Goal: Information Seeking & Learning: Find specific fact

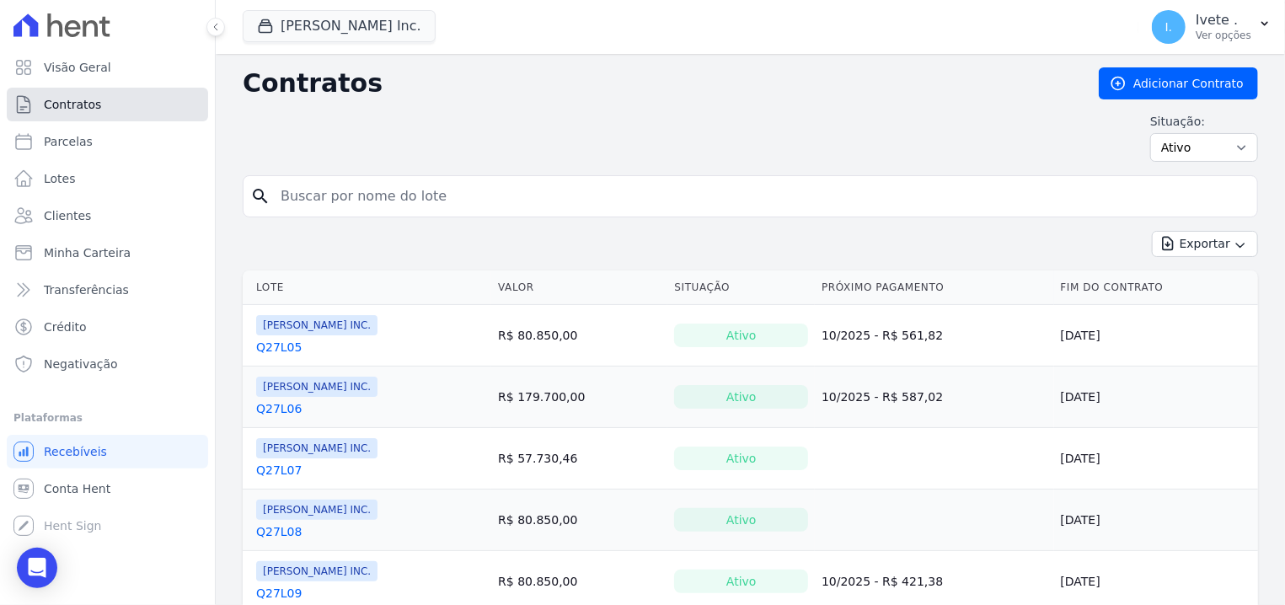
click at [82, 116] on link "Contratos" at bounding box center [107, 105] width 201 height 34
click at [69, 73] on span "Visão Geral" at bounding box center [77, 67] width 67 height 17
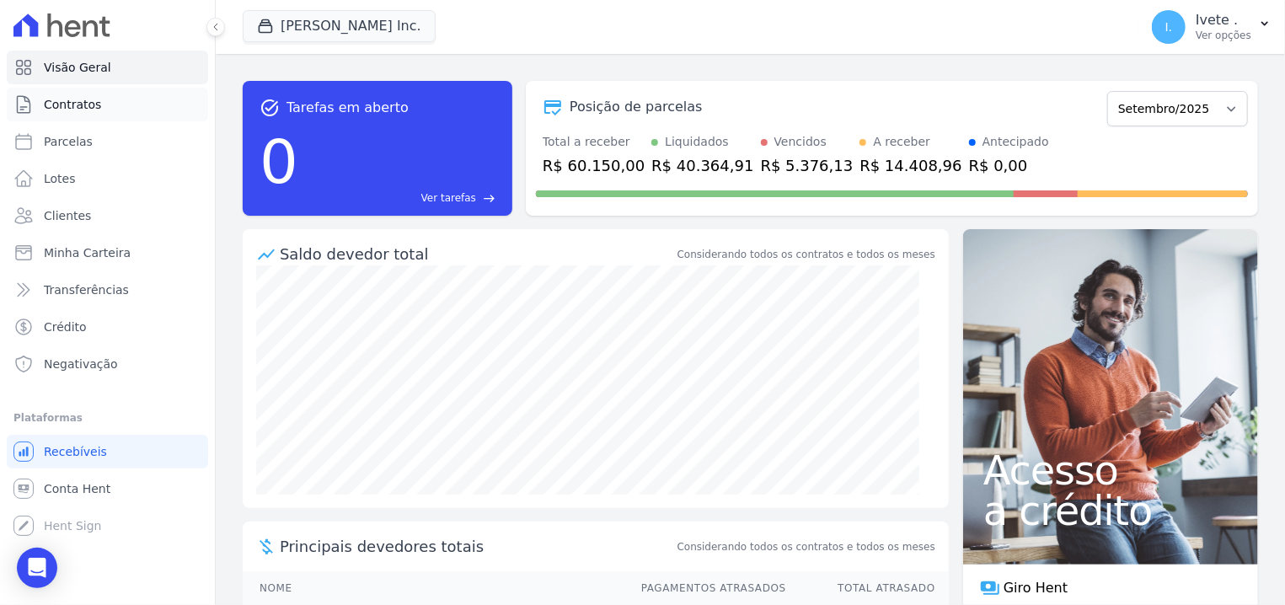
click at [82, 112] on span "Contratos" at bounding box center [72, 104] width 57 height 17
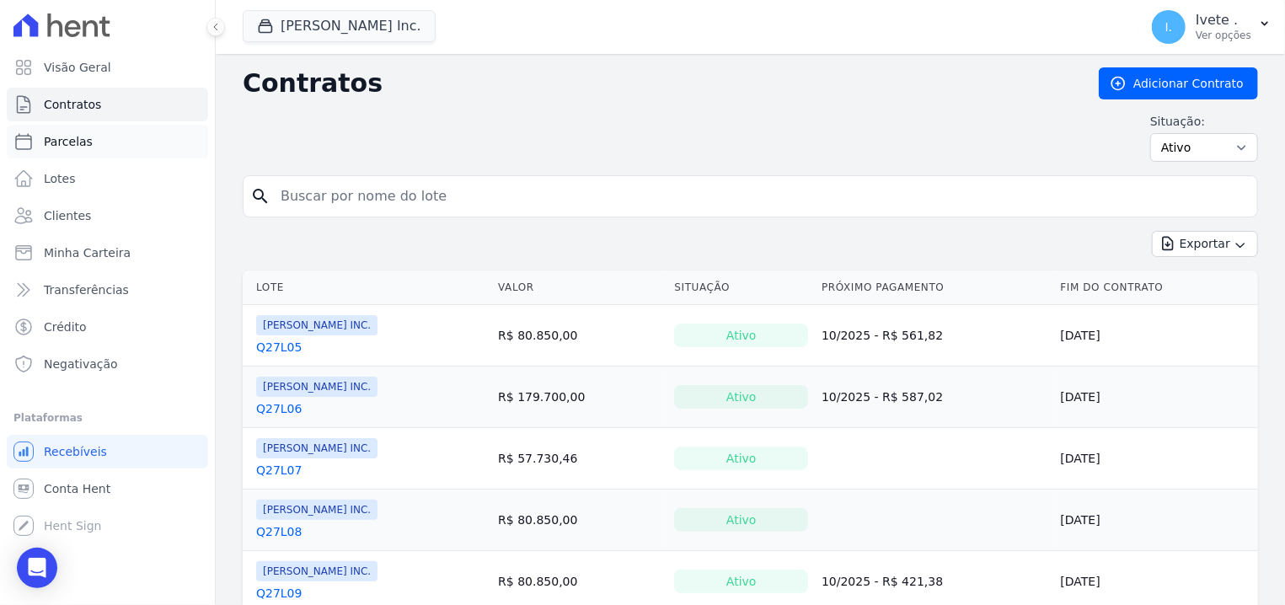
click at [59, 136] on span "Parcelas" at bounding box center [68, 141] width 49 height 17
select select
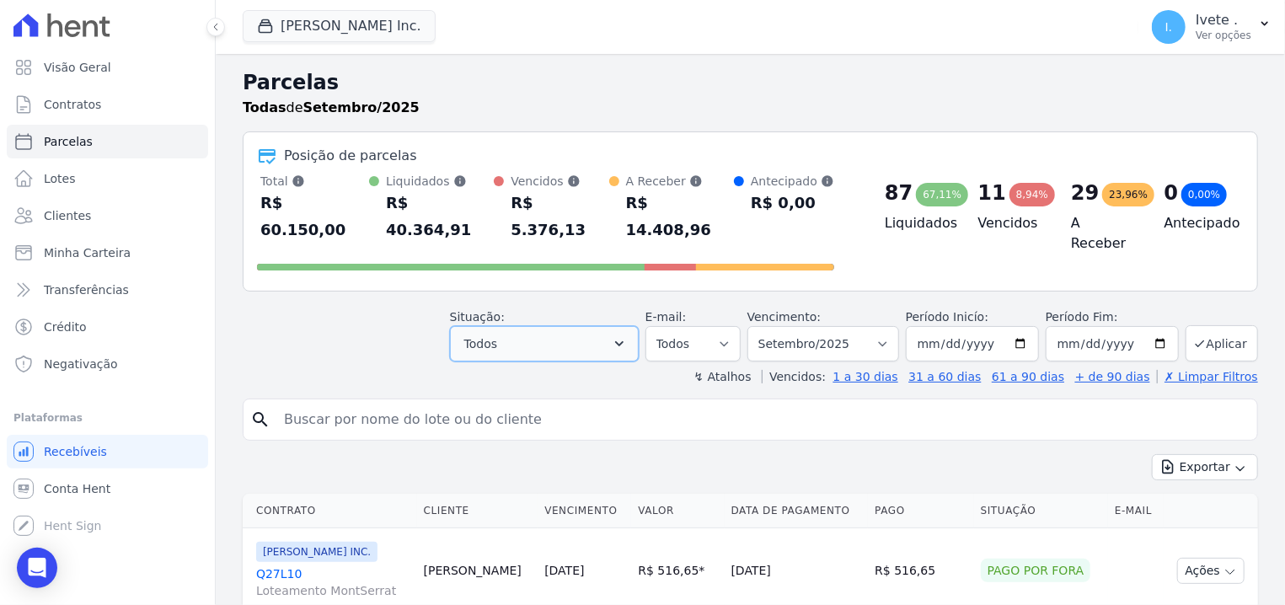
click at [628, 335] on icon "button" at bounding box center [619, 343] width 17 height 17
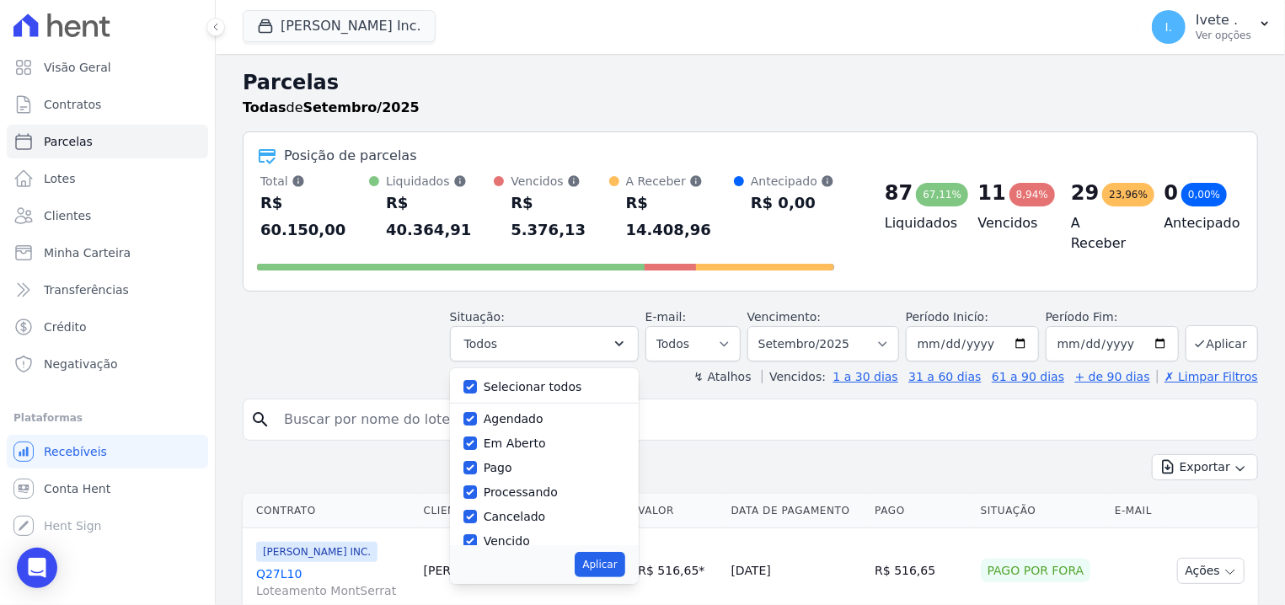
click at [502, 368] on div "Selecionar todos Agendado Em Aberto Pago Processando Cancelado Vencido Transfer…" at bounding box center [544, 456] width 189 height 177
click at [477, 380] on input "Selecionar todos" at bounding box center [469, 386] width 13 height 13
checkbox input "false"
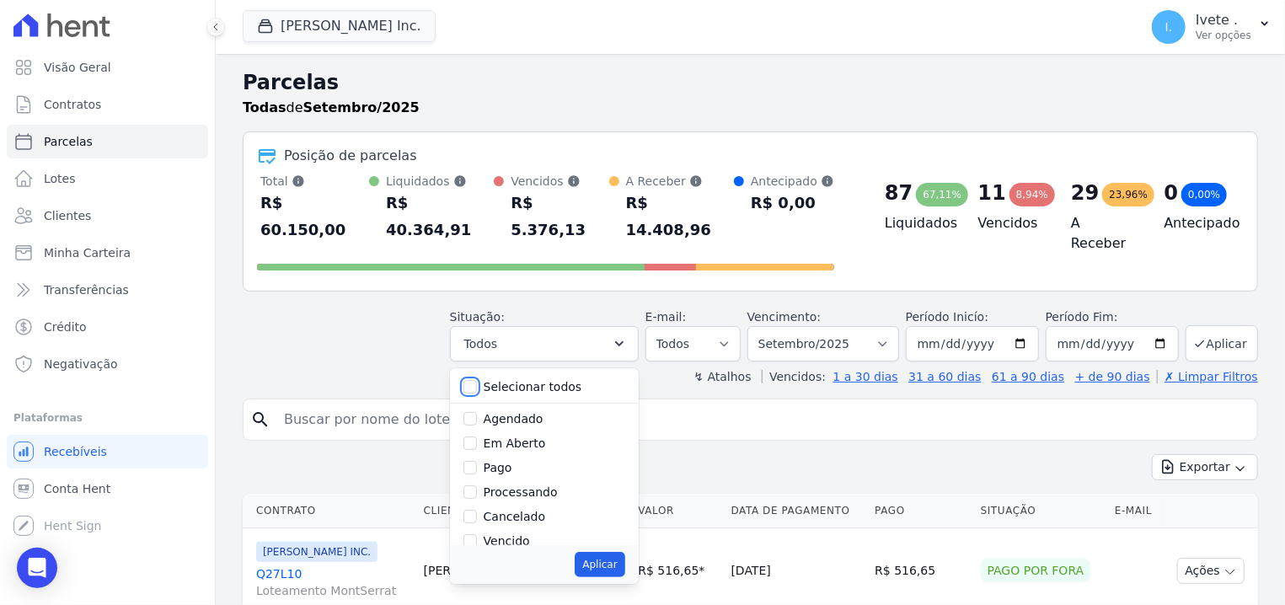
checkbox input "false"
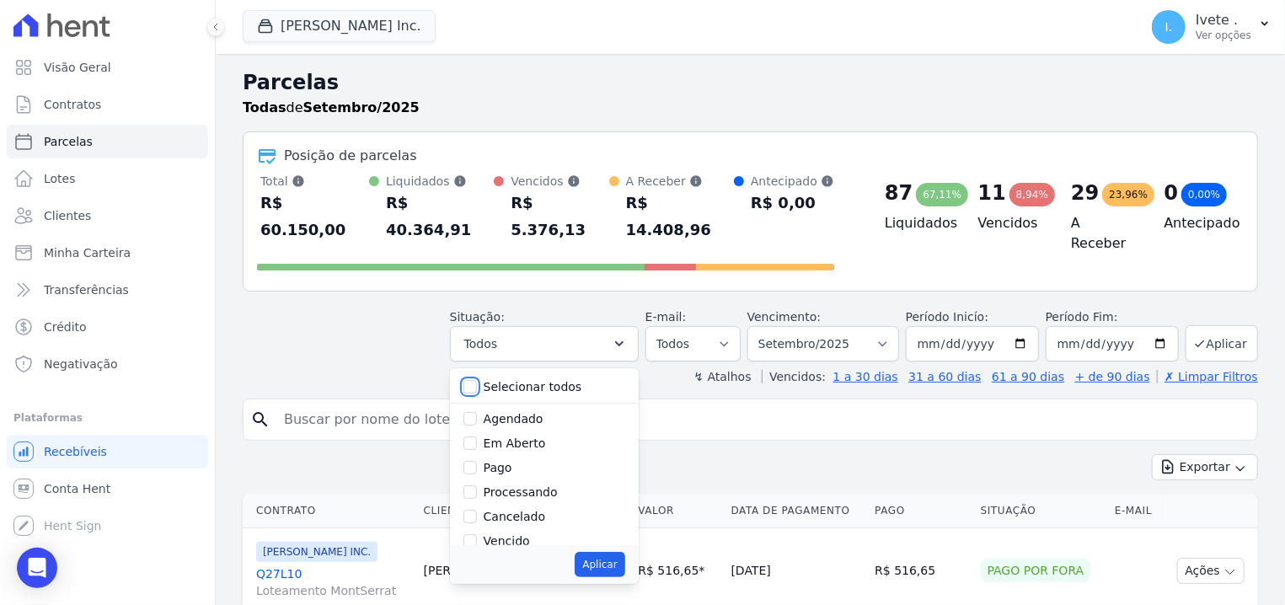
checkbox input "false"
click at [477, 534] on input "Vencido" at bounding box center [469, 540] width 13 height 13
checkbox input "true"
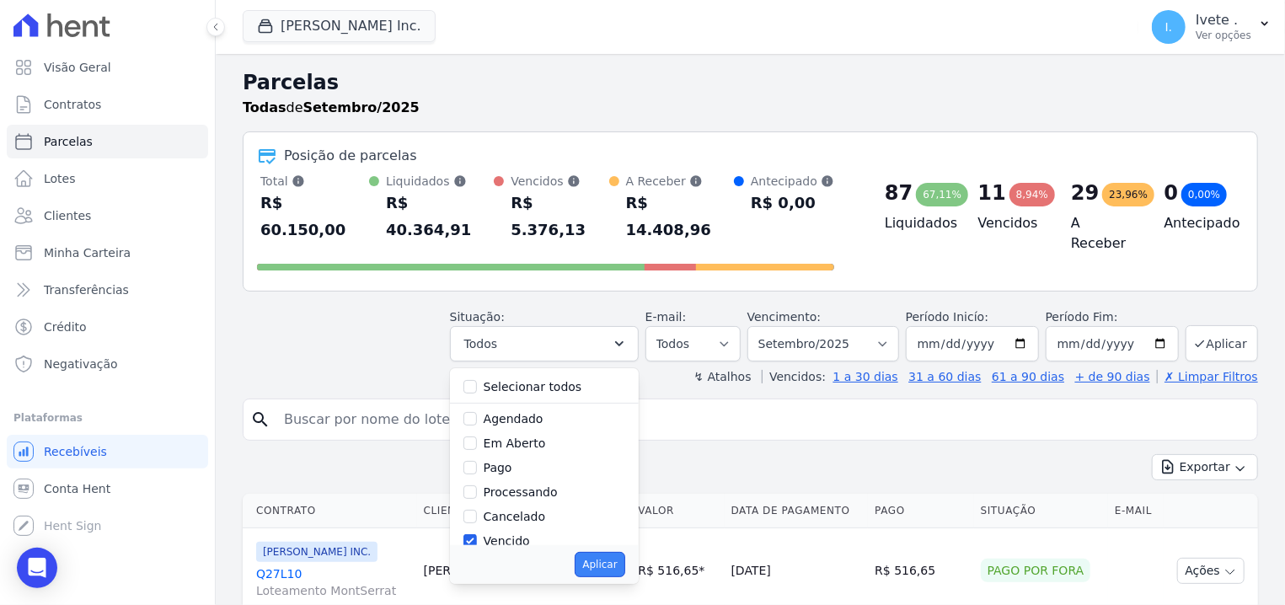
click at [624, 552] on button "Aplicar" at bounding box center [600, 564] width 50 height 25
select select "overdue"
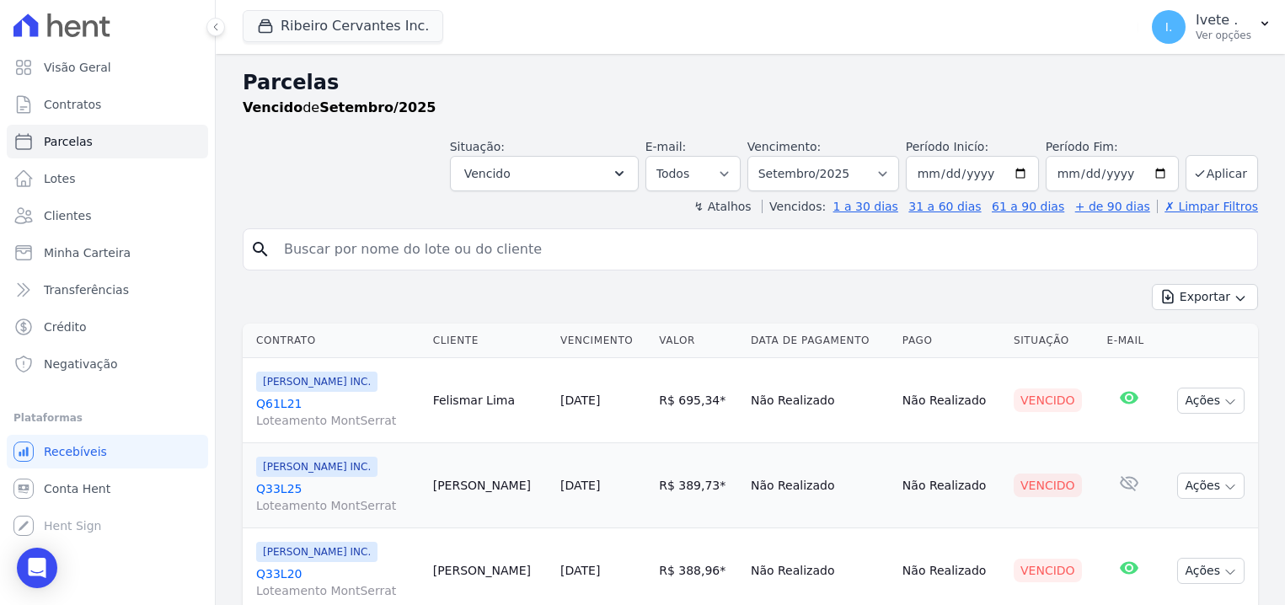
select select
drag, startPoint x: 260, startPoint y: 392, endPoint x: 319, endPoint y: 406, distance: 60.7
click at [319, 406] on div "Ribeiro Cervantes INC. Q61L21 Loteamento MontSerrat" at bounding box center [337, 400] width 163 height 57
click at [276, 385] on span "[PERSON_NAME] INC." at bounding box center [316, 382] width 121 height 20
drag, startPoint x: 256, startPoint y: 403, endPoint x: 299, endPoint y: 399, distance: 43.2
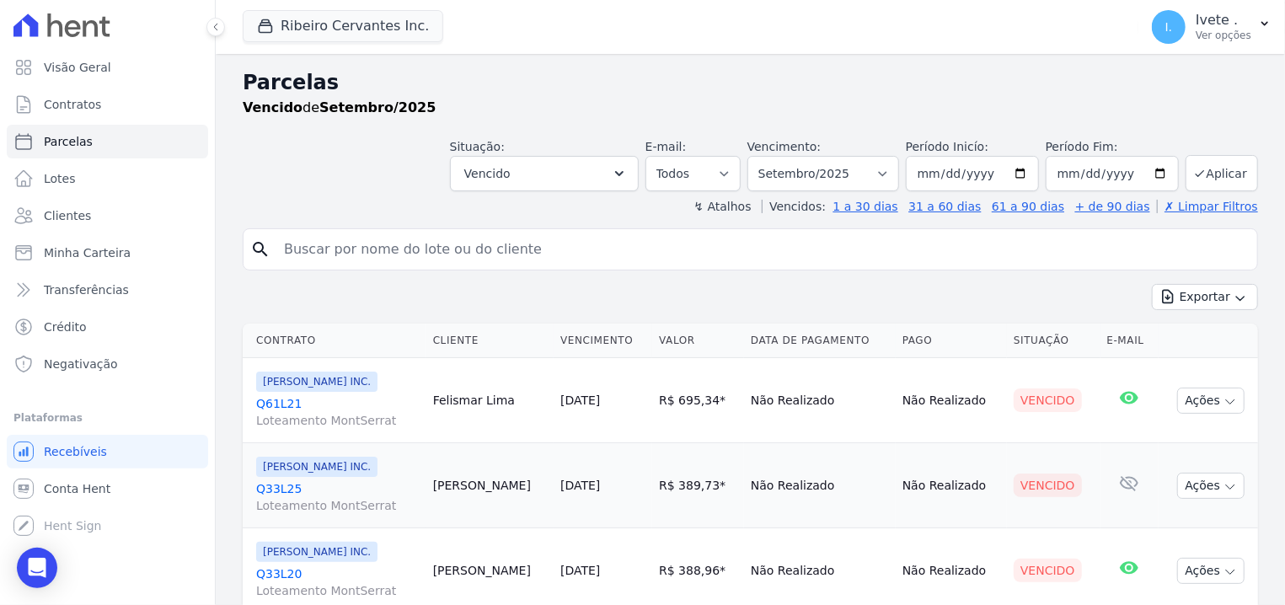
click at [314, 403] on td "Ribeiro Cervantes INC. Q61L21 Loteamento MontSerrat" at bounding box center [335, 400] width 184 height 85
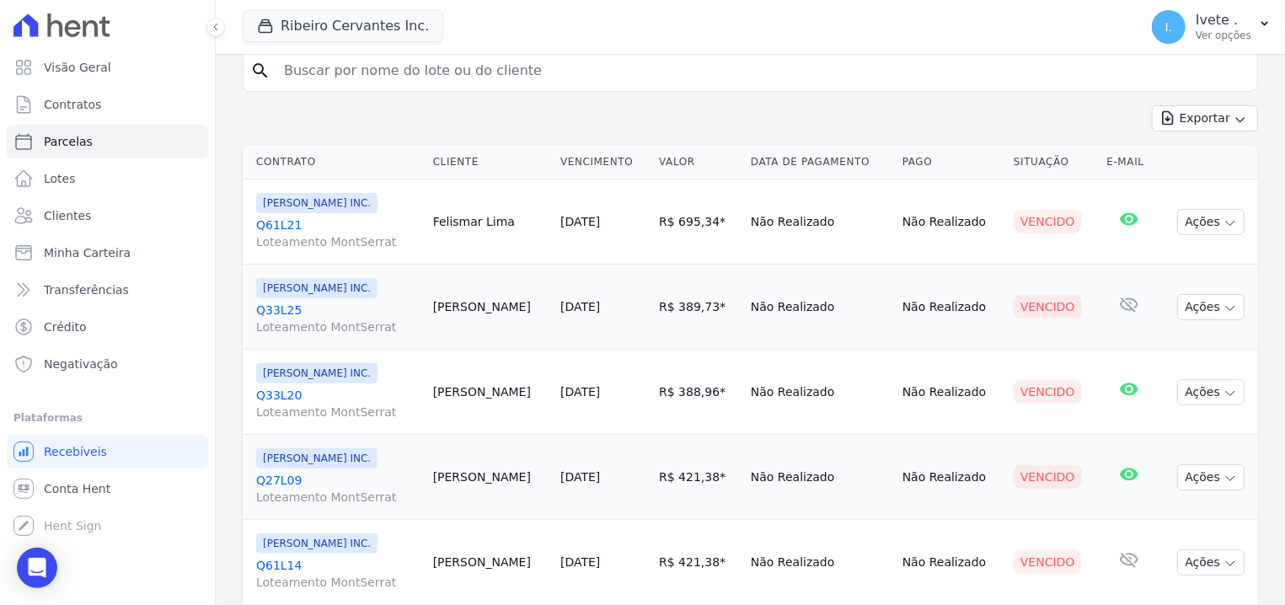
scroll to position [214, 0]
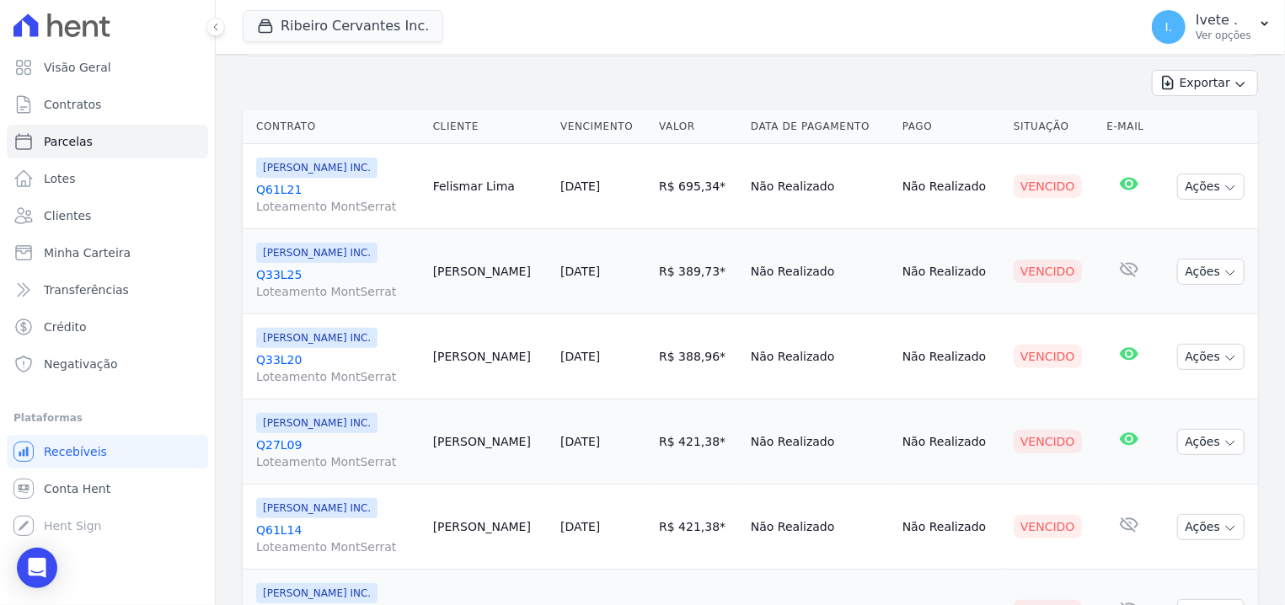
drag, startPoint x: 250, startPoint y: 270, endPoint x: 319, endPoint y: 270, distance: 69.1
click at [319, 270] on td "Ribeiro Cervantes INC. Q33L25 Loteamento MontSerrat" at bounding box center [335, 271] width 184 height 85
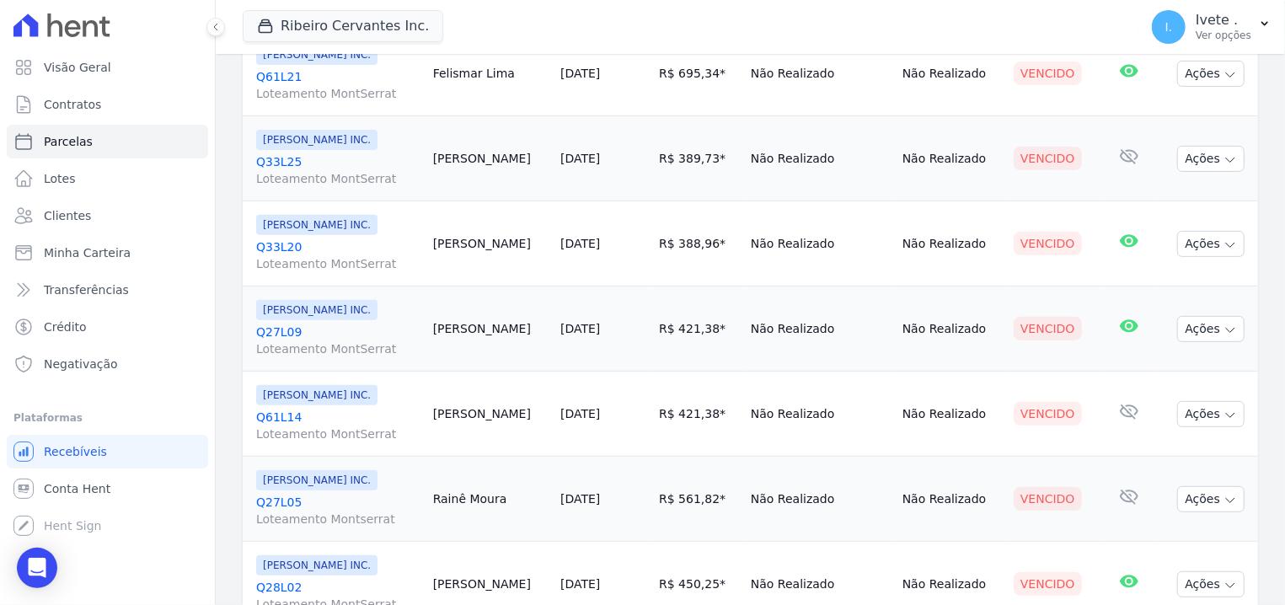
scroll to position [429, 0]
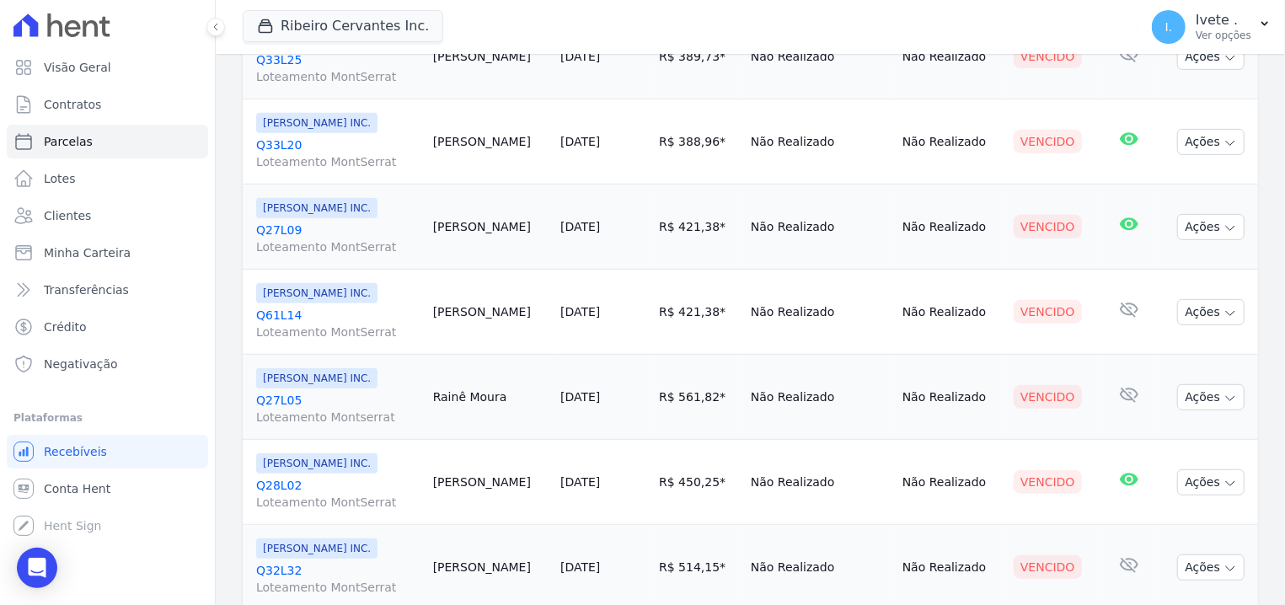
drag, startPoint x: 254, startPoint y: 138, endPoint x: 324, endPoint y: 146, distance: 69.5
click at [324, 146] on td "Ribeiro Cervantes INC. Q33L20 Loteamento MontSerrat" at bounding box center [335, 141] width 184 height 85
drag, startPoint x: 254, startPoint y: 222, endPoint x: 319, endPoint y: 227, distance: 65.0
click at [319, 227] on td "Ribeiro Cervantes INC. Q27L09 Loteamento MontSerrat" at bounding box center [335, 227] width 184 height 85
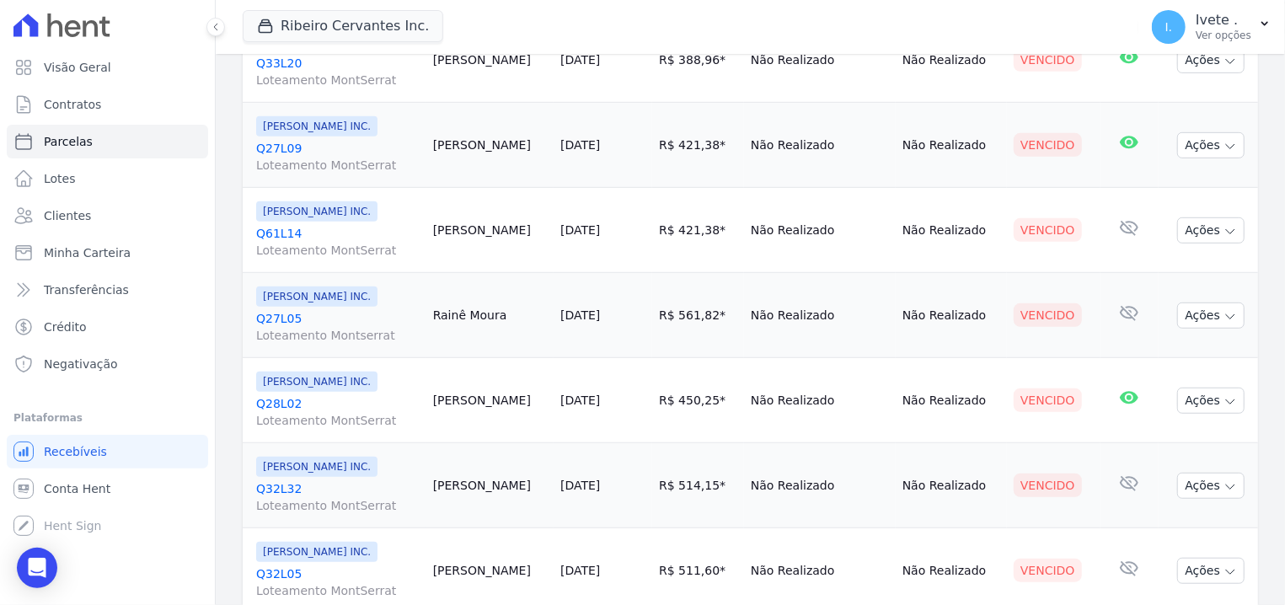
scroll to position [536, 0]
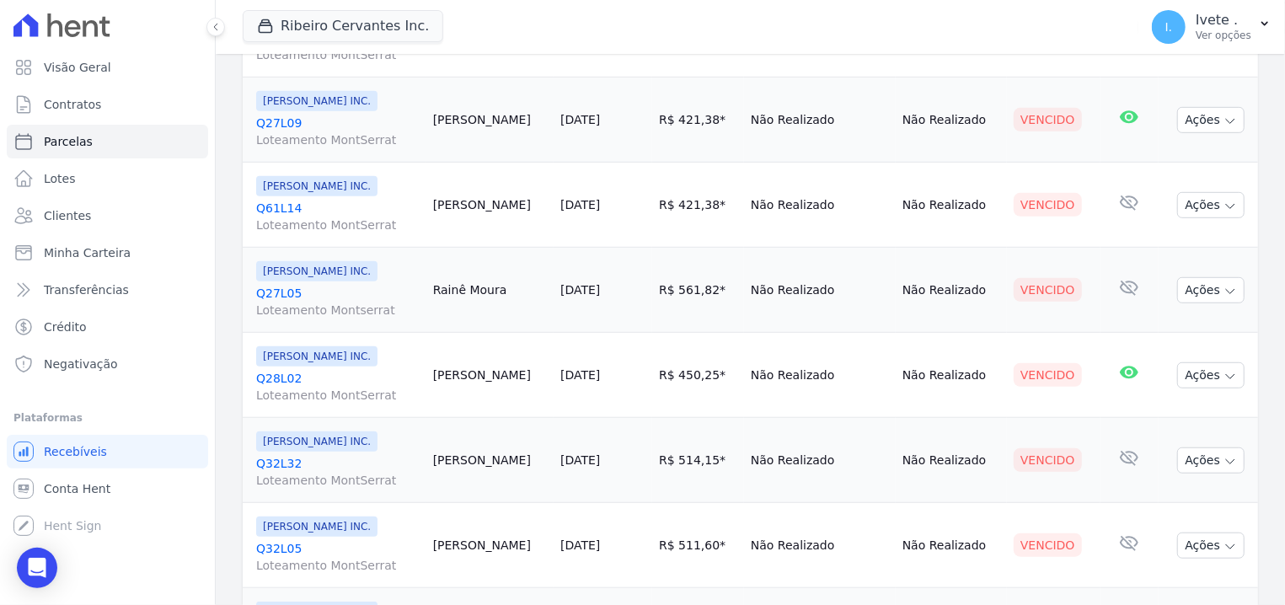
drag, startPoint x: 254, startPoint y: 203, endPoint x: 329, endPoint y: 201, distance: 74.2
click at [329, 201] on td "Ribeiro Cervantes INC. Q61L14 Loteamento MontSerrat" at bounding box center [335, 205] width 184 height 85
drag, startPoint x: 249, startPoint y: 286, endPoint x: 317, endPoint y: 298, distance: 68.6
click at [317, 298] on td "Ribeiro Cervantes INC. Q27L05 Loteamento Montserrat" at bounding box center [335, 290] width 184 height 85
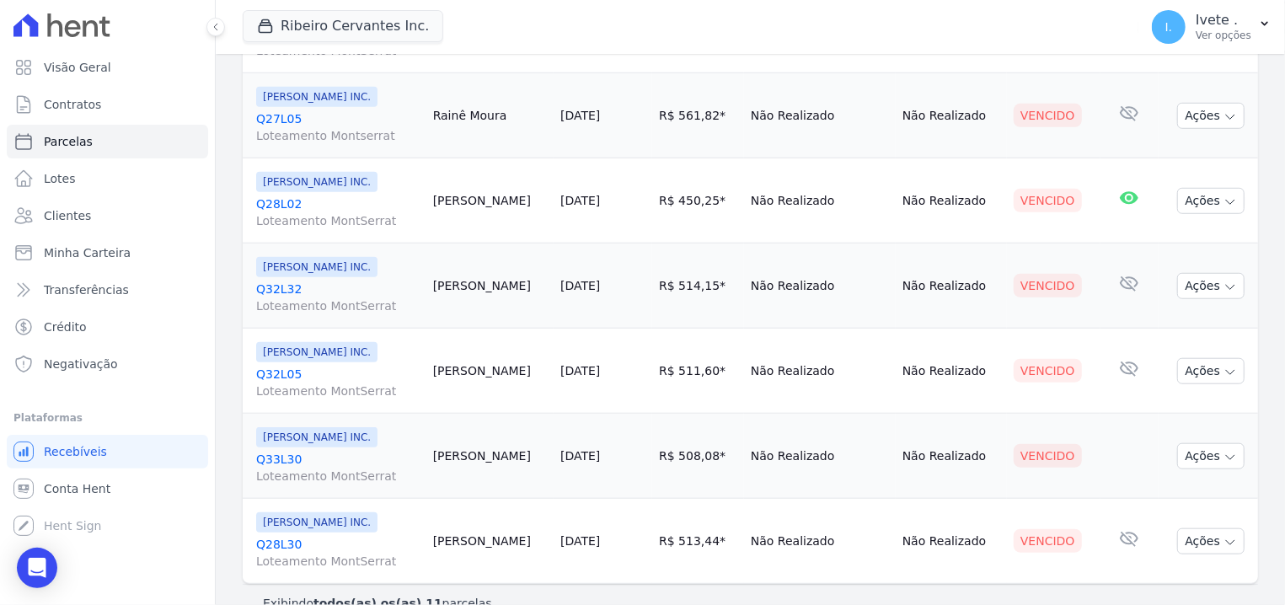
scroll to position [742, 0]
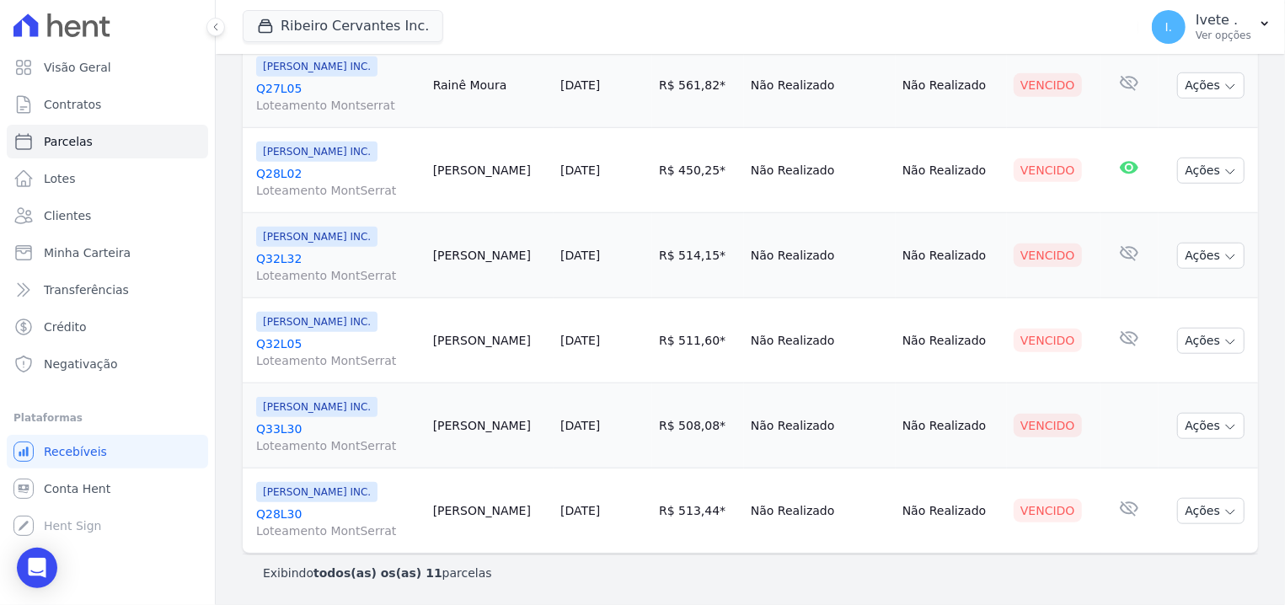
drag, startPoint x: 256, startPoint y: 169, endPoint x: 316, endPoint y: 169, distance: 59.8
click at [316, 169] on td "Ribeiro Cervantes INC. Q28L02 Loteamento MontSerrat" at bounding box center [335, 170] width 184 height 85
drag, startPoint x: 256, startPoint y: 249, endPoint x: 312, endPoint y: 252, distance: 55.7
click at [312, 252] on td "Ribeiro Cervantes INC. Q32L32 Loteamento MontSerrat" at bounding box center [335, 255] width 184 height 85
drag, startPoint x: 254, startPoint y: 336, endPoint x: 326, endPoint y: 342, distance: 71.9
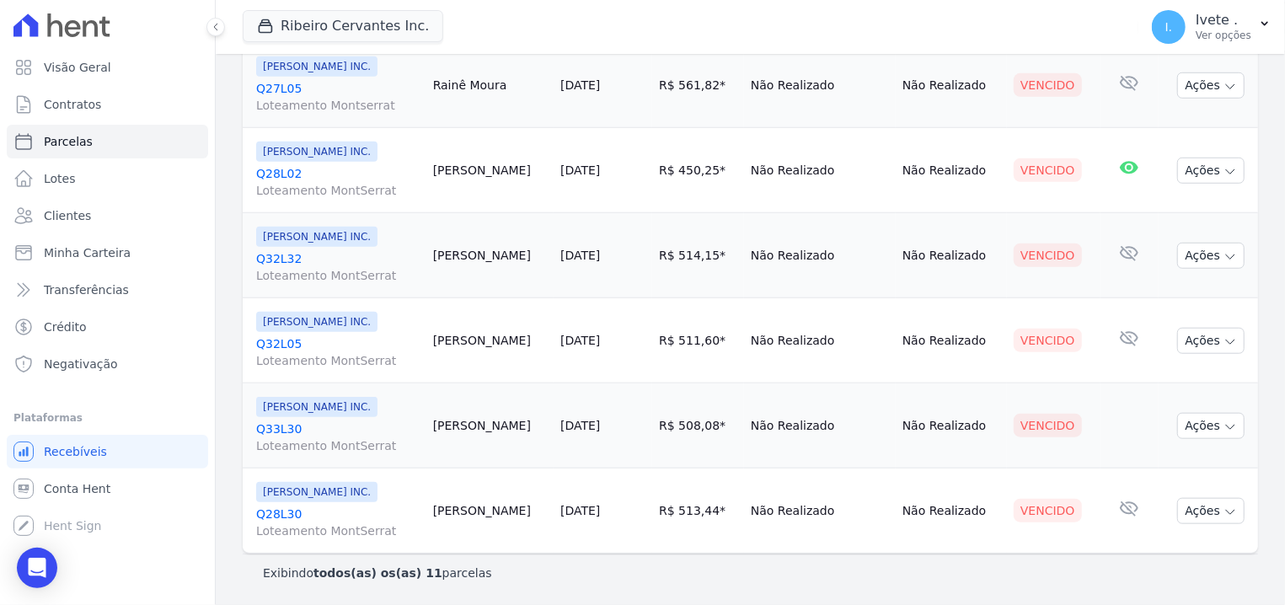
click at [326, 342] on td "Ribeiro Cervantes INC. Q32L05 Loteamento MontSerrat" at bounding box center [335, 340] width 184 height 85
drag, startPoint x: 255, startPoint y: 427, endPoint x: 319, endPoint y: 429, distance: 64.1
click at [319, 429] on td "Ribeiro Cervantes INC. Q33L30 Loteamento MontSerrat" at bounding box center [335, 425] width 184 height 85
drag, startPoint x: 255, startPoint y: 506, endPoint x: 326, endPoint y: 510, distance: 70.9
click at [326, 510] on td "Ribeiro Cervantes INC. Q28L30 Loteamento MontSerrat" at bounding box center [335, 510] width 184 height 85
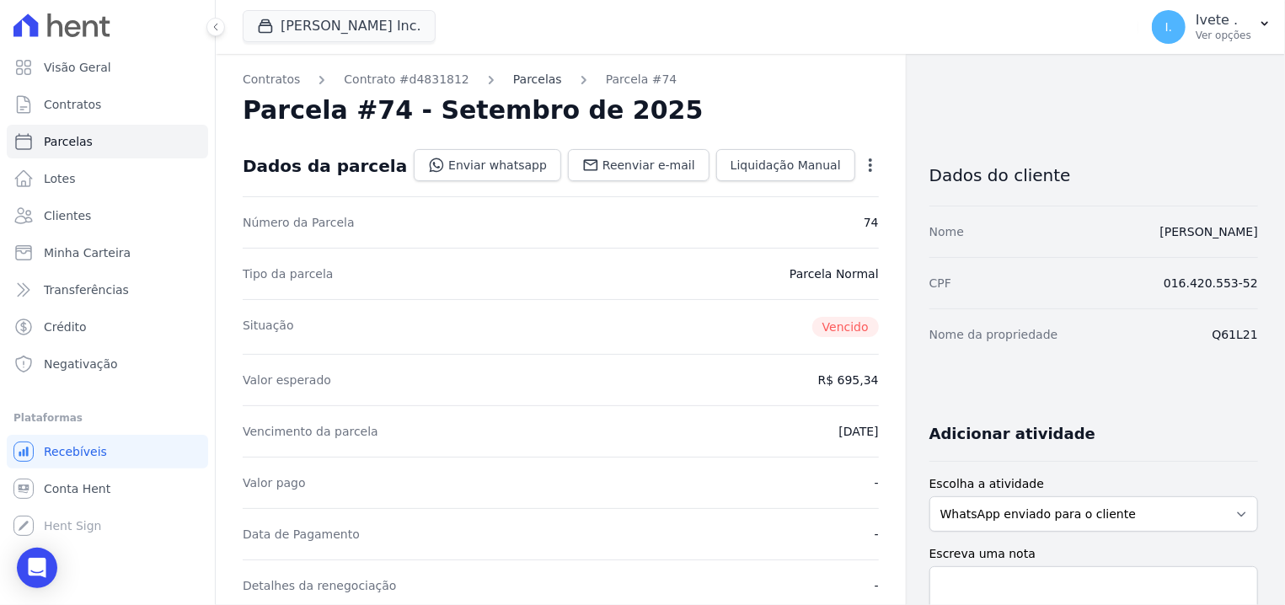
click at [513, 80] on link "Parcelas" at bounding box center [537, 80] width 49 height 18
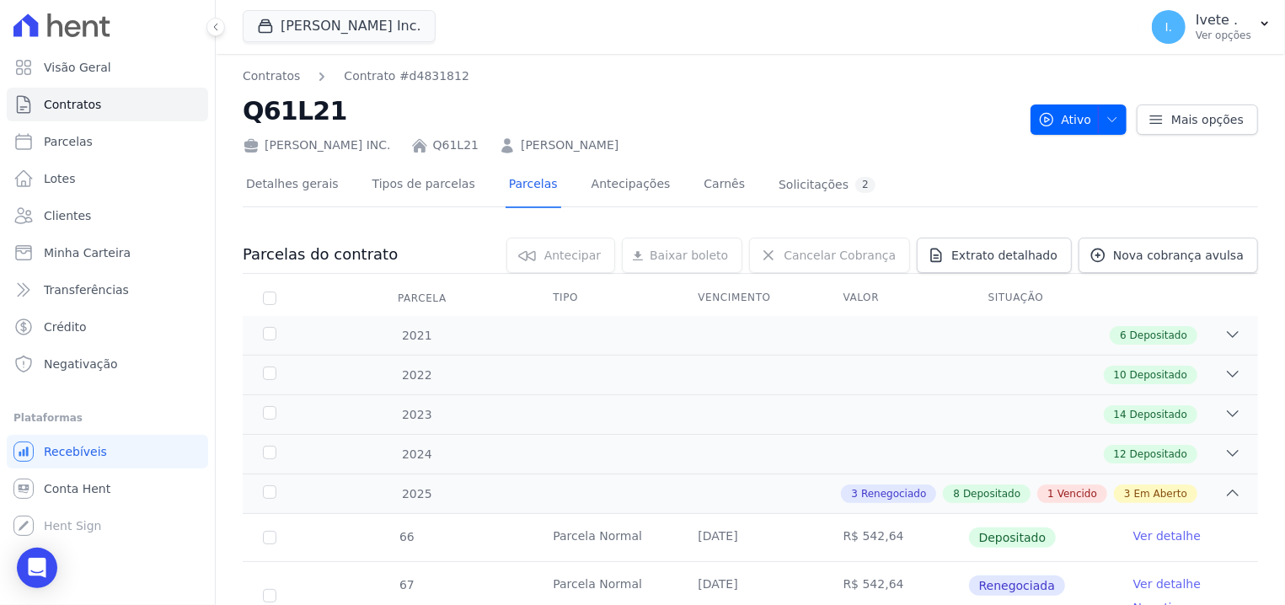
drag, startPoint x: 420, startPoint y: 132, endPoint x: 499, endPoint y: 145, distance: 79.4
click at [499, 145] on div "Ribeiro Cervantes INC. Q61L21 Felismar de Sousa Lima" at bounding box center [630, 142] width 774 height 24
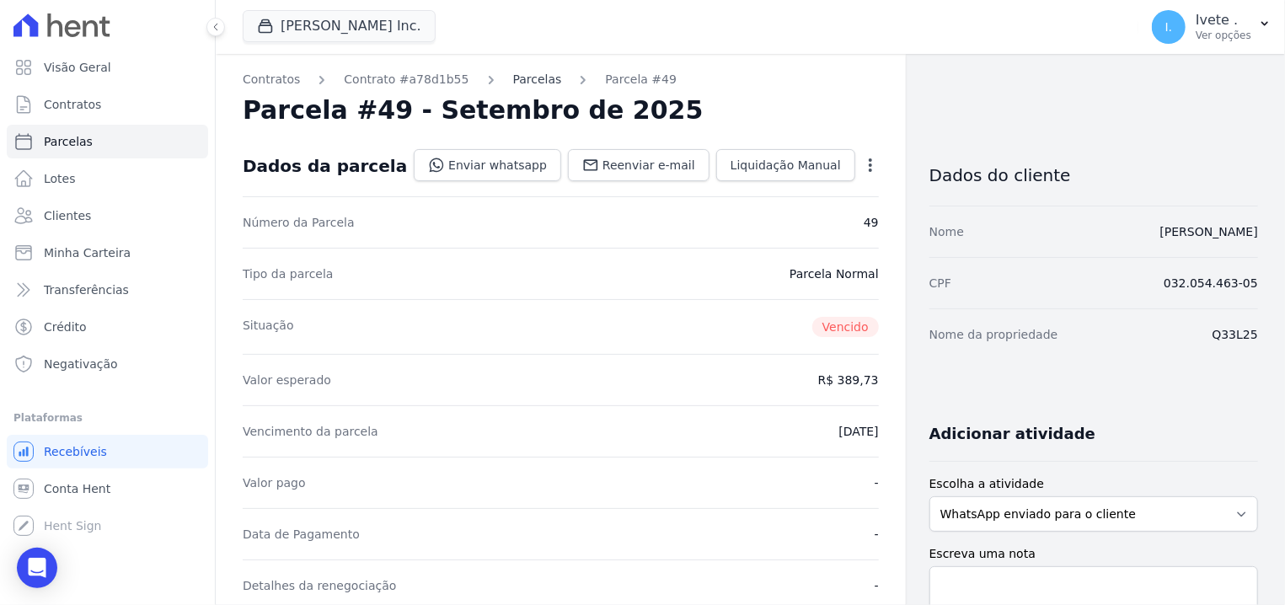
click at [513, 81] on link "Parcelas" at bounding box center [537, 80] width 49 height 18
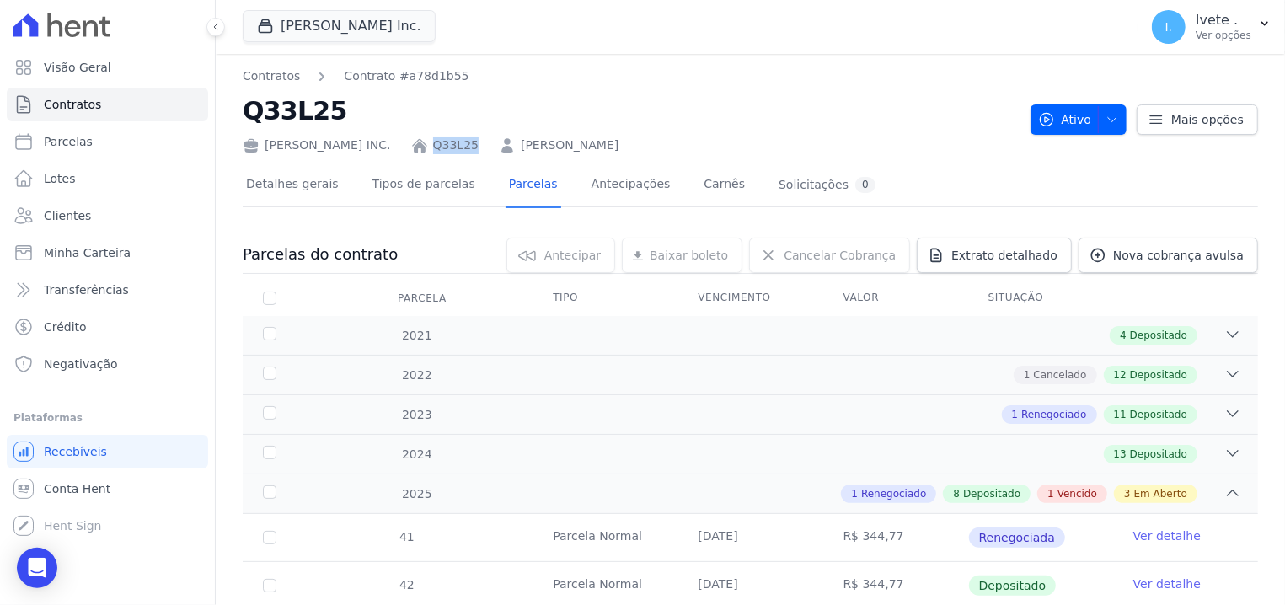
drag, startPoint x: 417, startPoint y: 142, endPoint x: 482, endPoint y: 144, distance: 64.9
click at [482, 144] on div "Ribeiro Cervantes INC. Q33L25 Maurivan Barros" at bounding box center [630, 142] width 774 height 24
copy div "Q33L25"
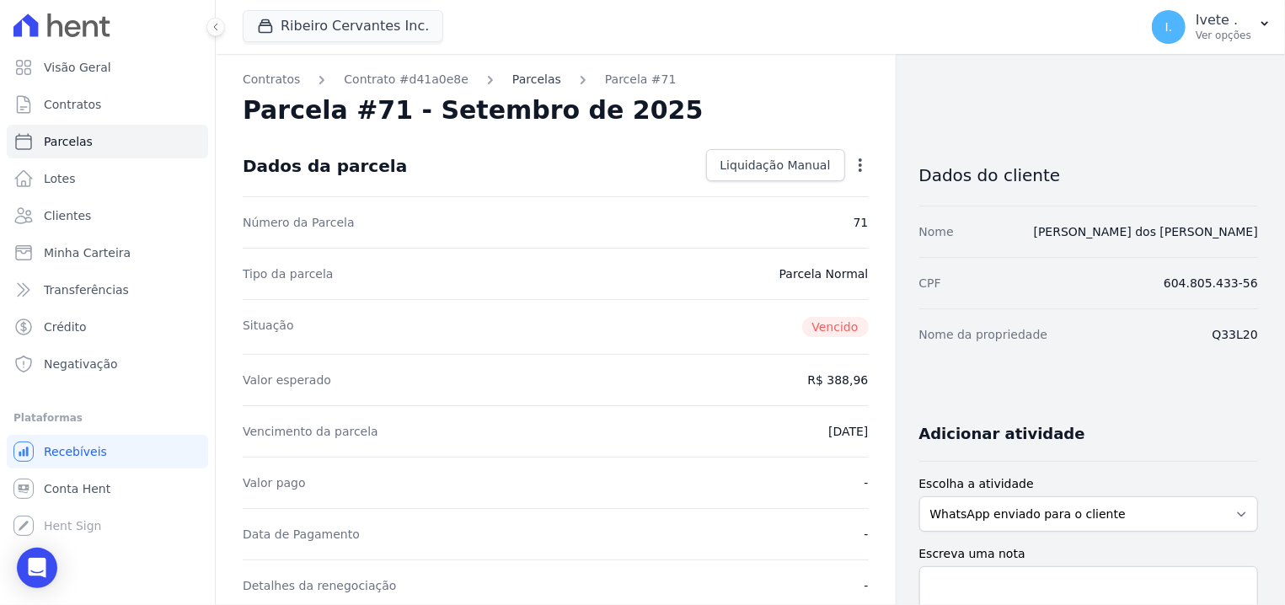
click at [512, 74] on link "Parcelas" at bounding box center [536, 80] width 49 height 18
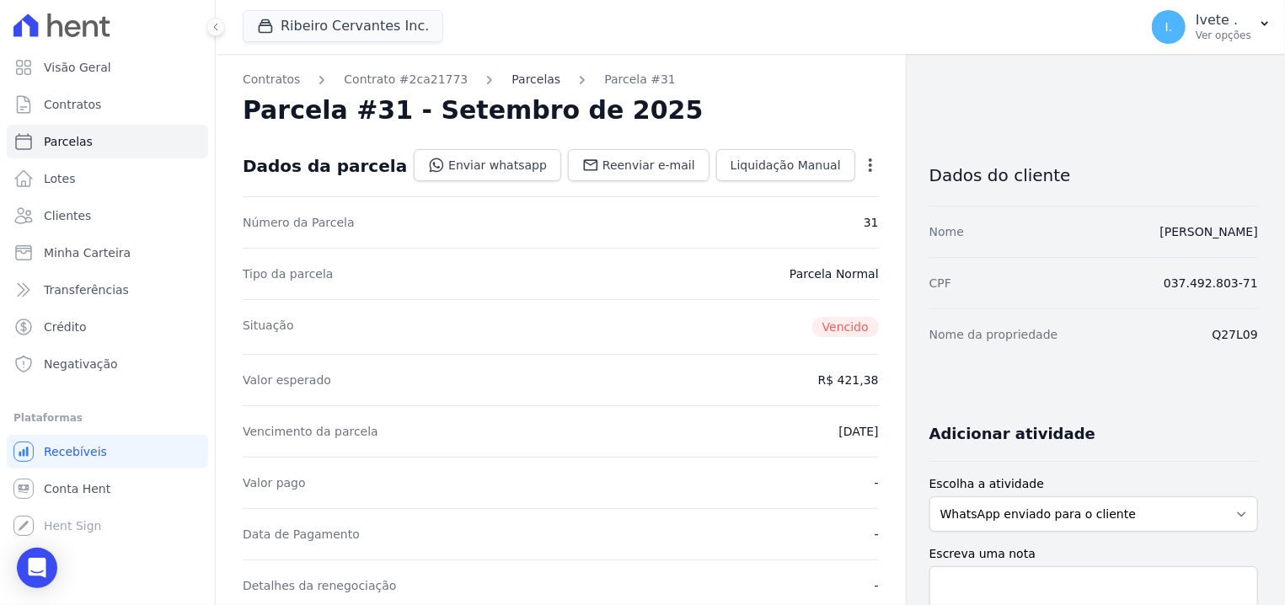
click at [511, 79] on link "Parcelas" at bounding box center [535, 80] width 49 height 18
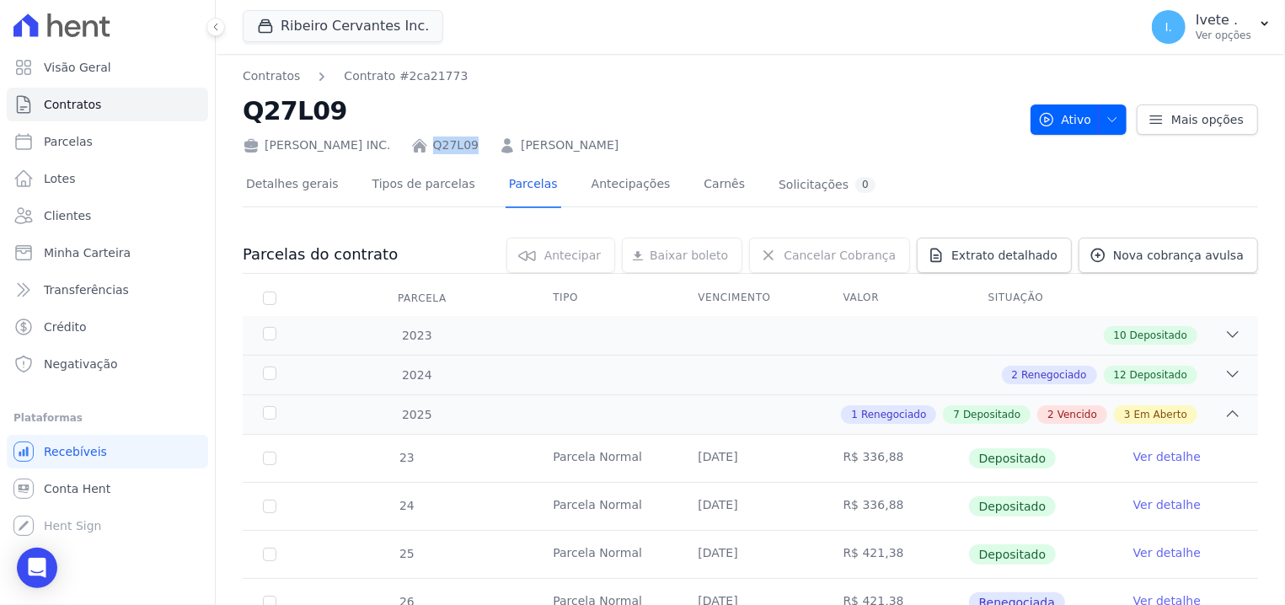
drag, startPoint x: 420, startPoint y: 138, endPoint x: 471, endPoint y: 144, distance: 50.9
click at [471, 144] on div "Ribeiro Cervantes INC. Q27L09 Gustavo Carmo Soares" at bounding box center [630, 142] width 774 height 24
copy link "Q27L09"
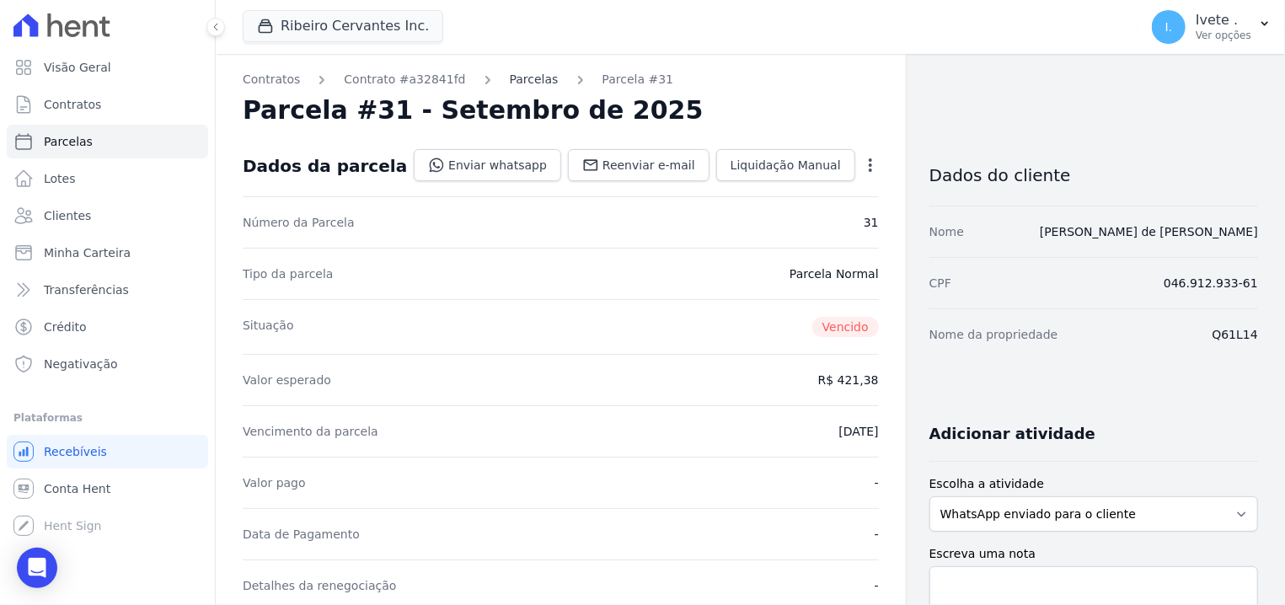
click at [510, 81] on link "Parcelas" at bounding box center [534, 80] width 49 height 18
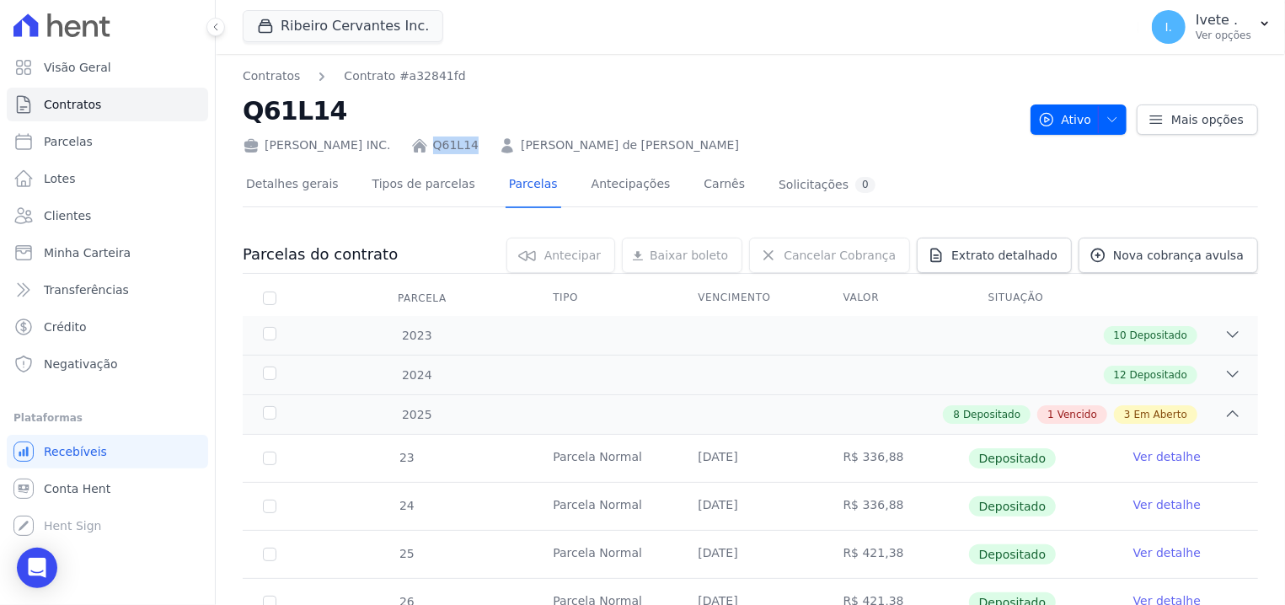
drag, startPoint x: 422, startPoint y: 142, endPoint x: 474, endPoint y: 144, distance: 52.3
click at [474, 144] on div "[PERSON_NAME] INC. Q61L14 [PERSON_NAME] de [PERSON_NAME]" at bounding box center [630, 142] width 774 height 24
copy div "Q61L14"
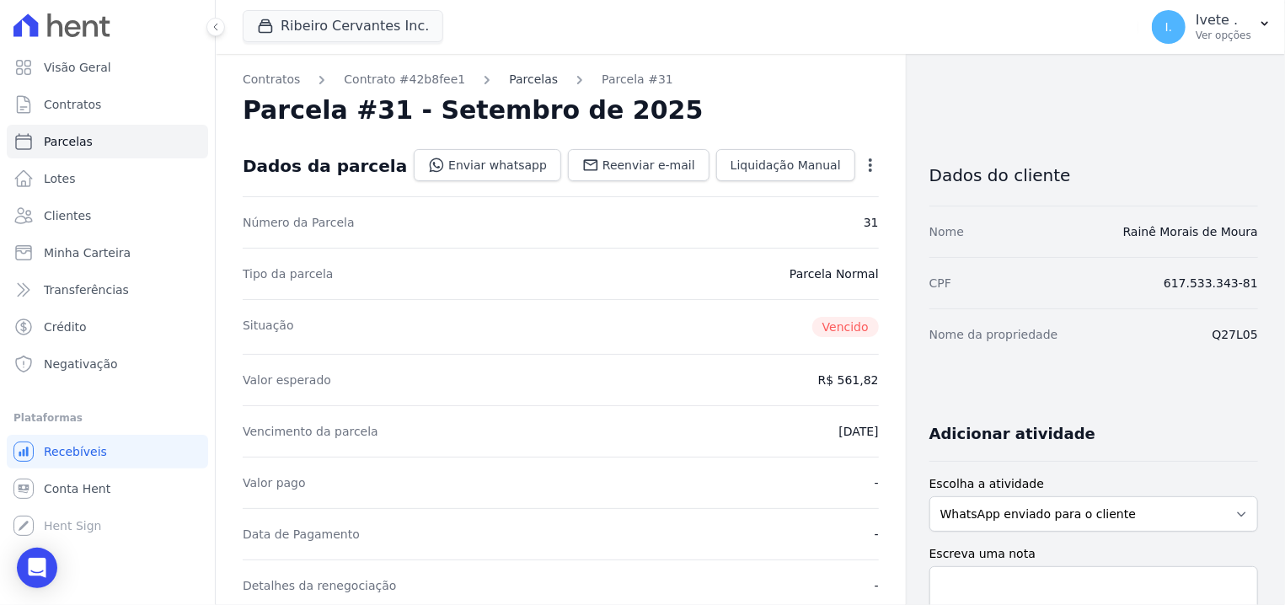
click at [514, 76] on link "Parcelas" at bounding box center [533, 80] width 49 height 18
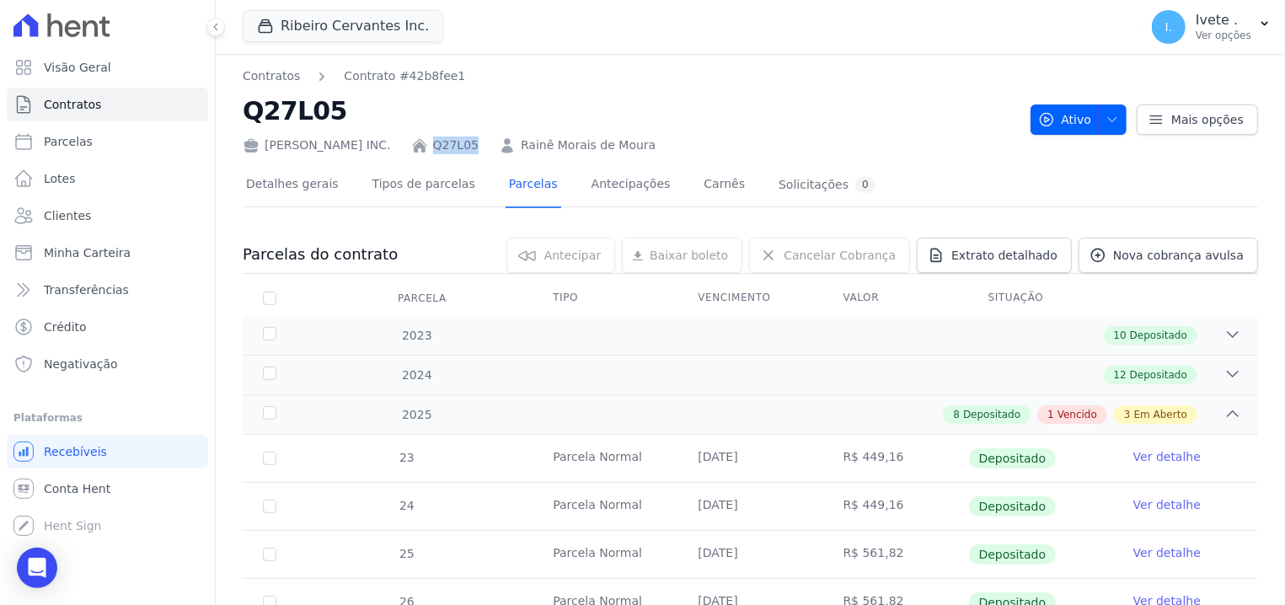
drag, startPoint x: 421, startPoint y: 140, endPoint x: 474, endPoint y: 150, distance: 53.2
click at [474, 150] on div "[PERSON_NAME] INC. Q27L05 [PERSON_NAME]" at bounding box center [630, 142] width 774 height 24
copy div "Q27L05"
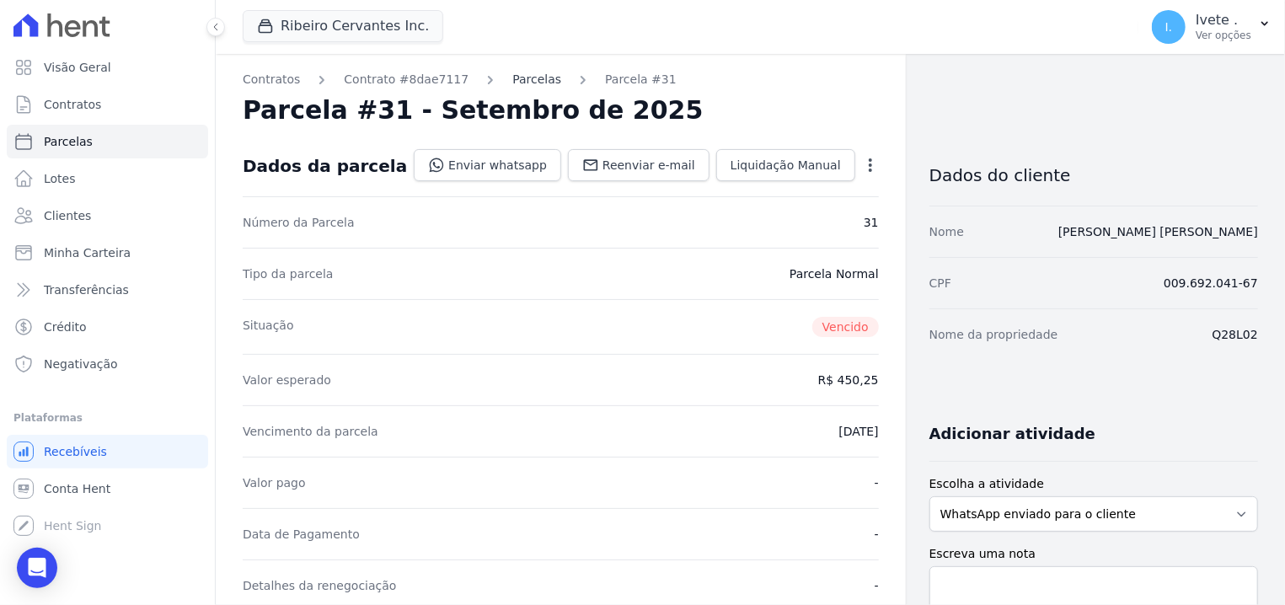
click at [512, 80] on link "Parcelas" at bounding box center [536, 80] width 49 height 18
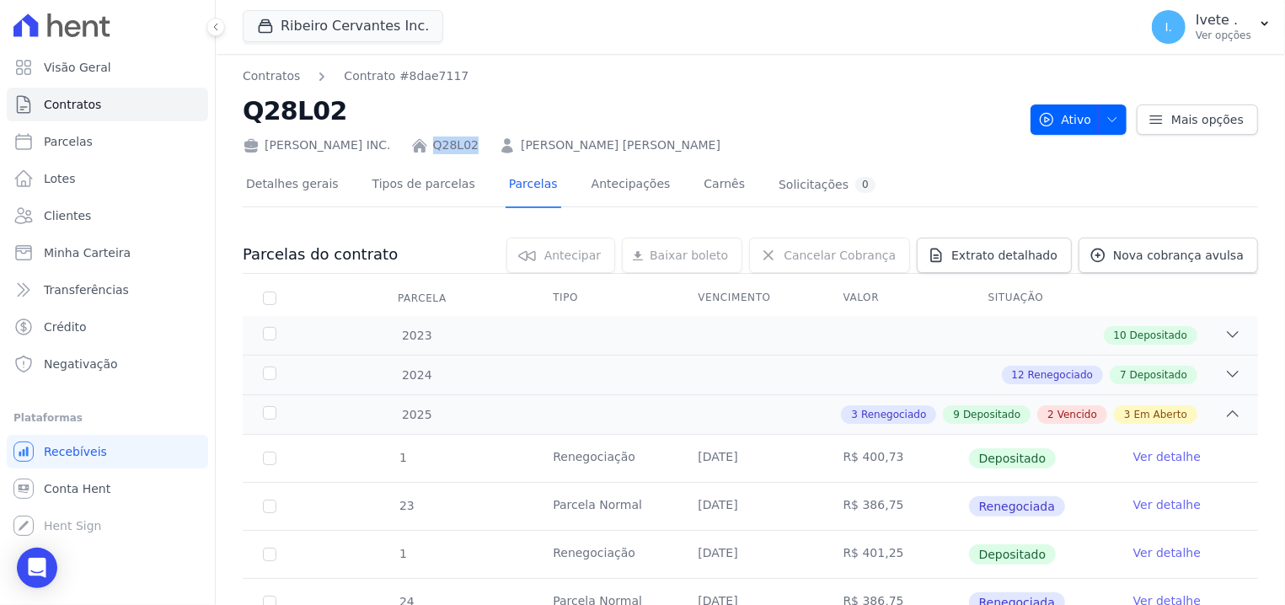
drag, startPoint x: 420, startPoint y: 138, endPoint x: 468, endPoint y: 148, distance: 49.9
click at [468, 148] on div "Ribeiro Cervantes INC. Q28L02 Marcos Paulo Martins Ferreira" at bounding box center [630, 142] width 774 height 24
copy div "Q28L02"
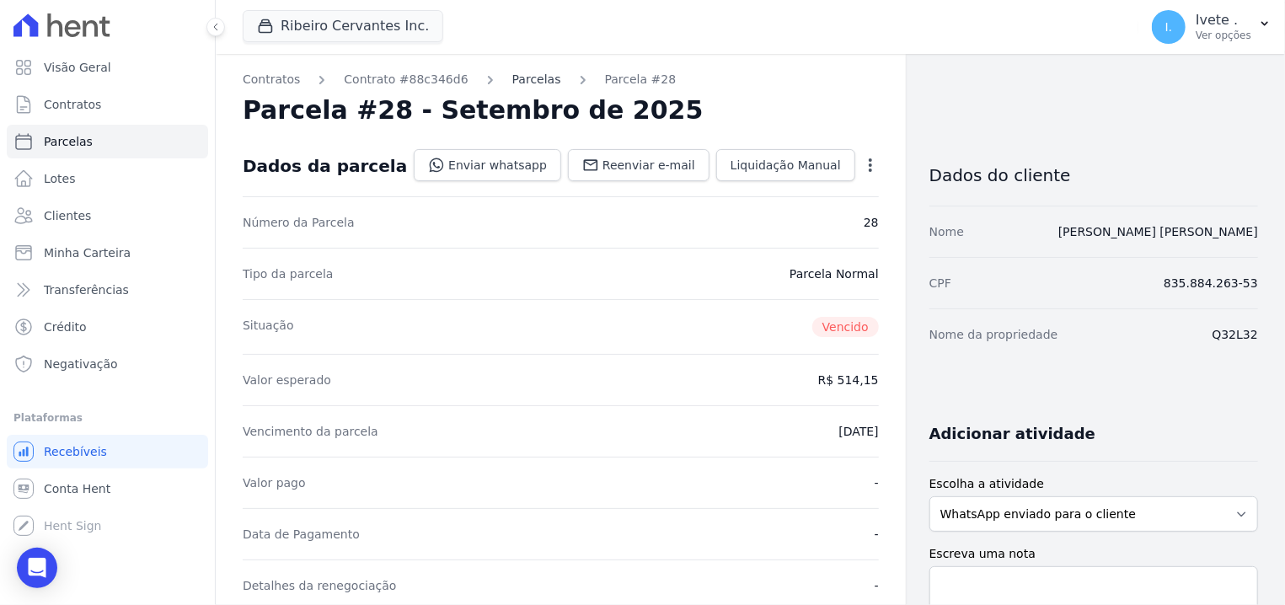
click at [512, 76] on link "Parcelas" at bounding box center [536, 80] width 49 height 18
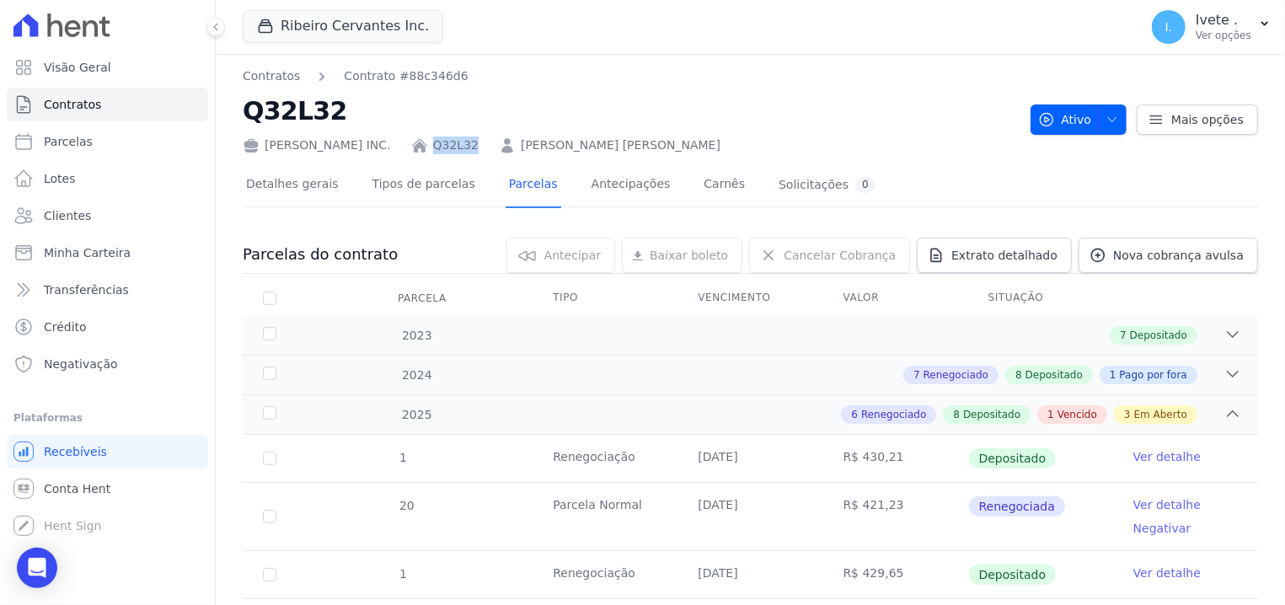
drag, startPoint x: 424, startPoint y: 134, endPoint x: 468, endPoint y: 140, distance: 44.2
click at [468, 140] on div "Ribeiro Cervantes INC. Q32L32 Creone de Sousa Rocha" at bounding box center [630, 142] width 774 height 24
copy link "Q32L32"
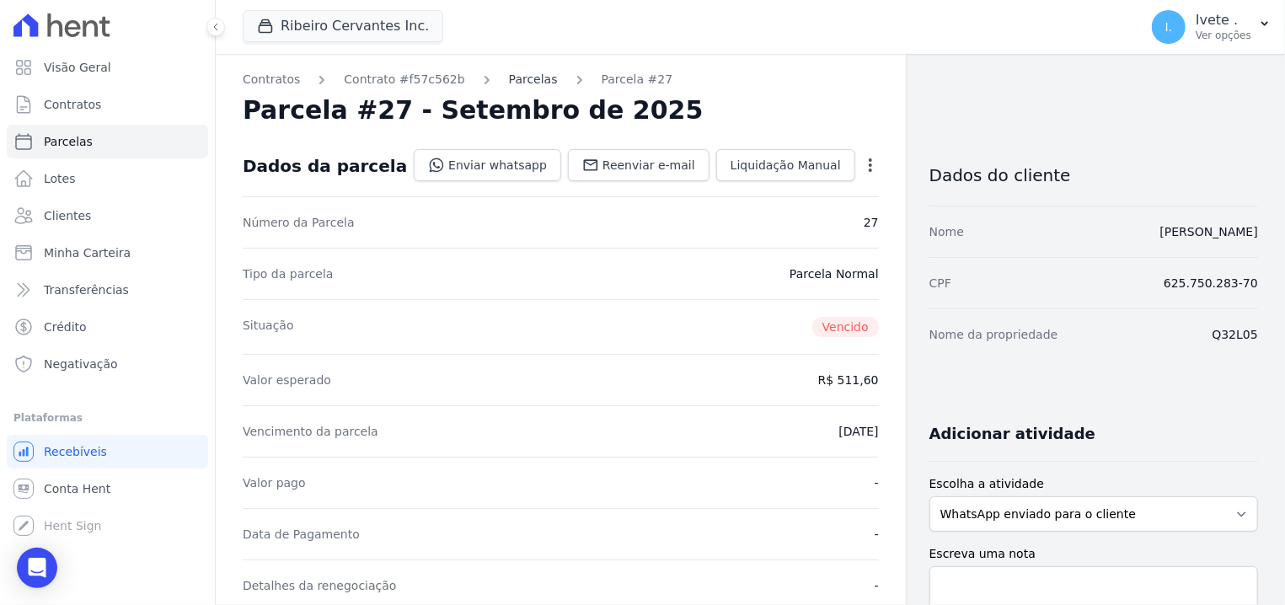
click at [509, 80] on link "Parcelas" at bounding box center [533, 80] width 49 height 18
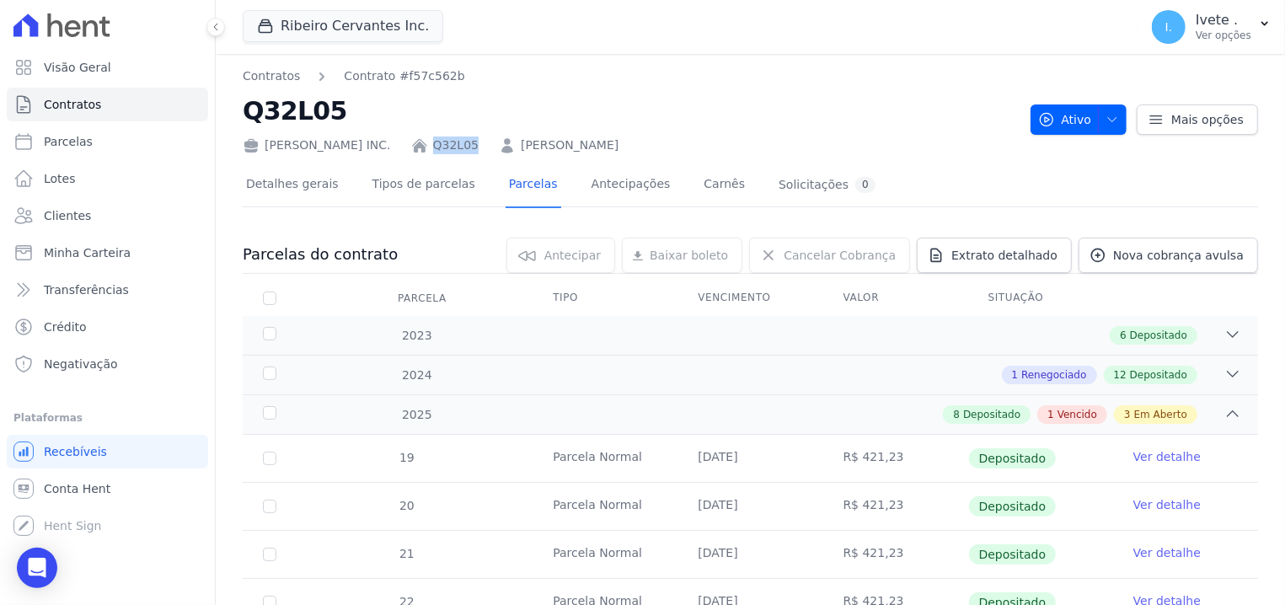
drag, startPoint x: 420, startPoint y: 132, endPoint x: 471, endPoint y: 137, distance: 51.6
click at [471, 137] on div "[PERSON_NAME] INC. Q32L05 [PERSON_NAME]" at bounding box center [630, 142] width 774 height 24
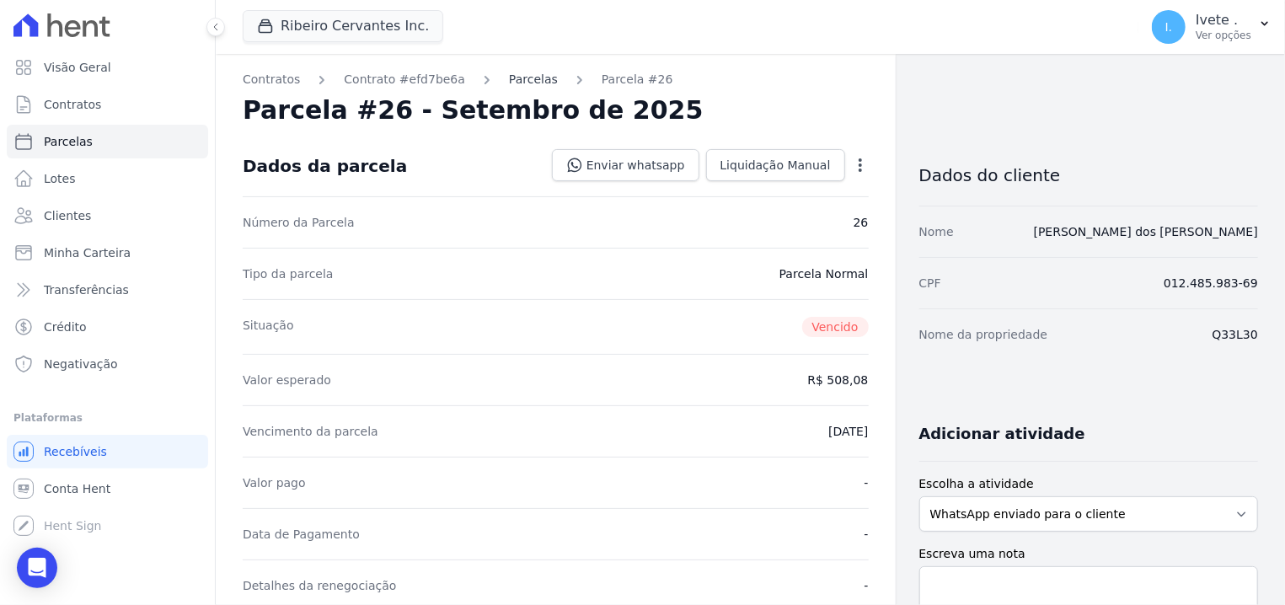
click at [509, 75] on link "Parcelas" at bounding box center [533, 80] width 49 height 18
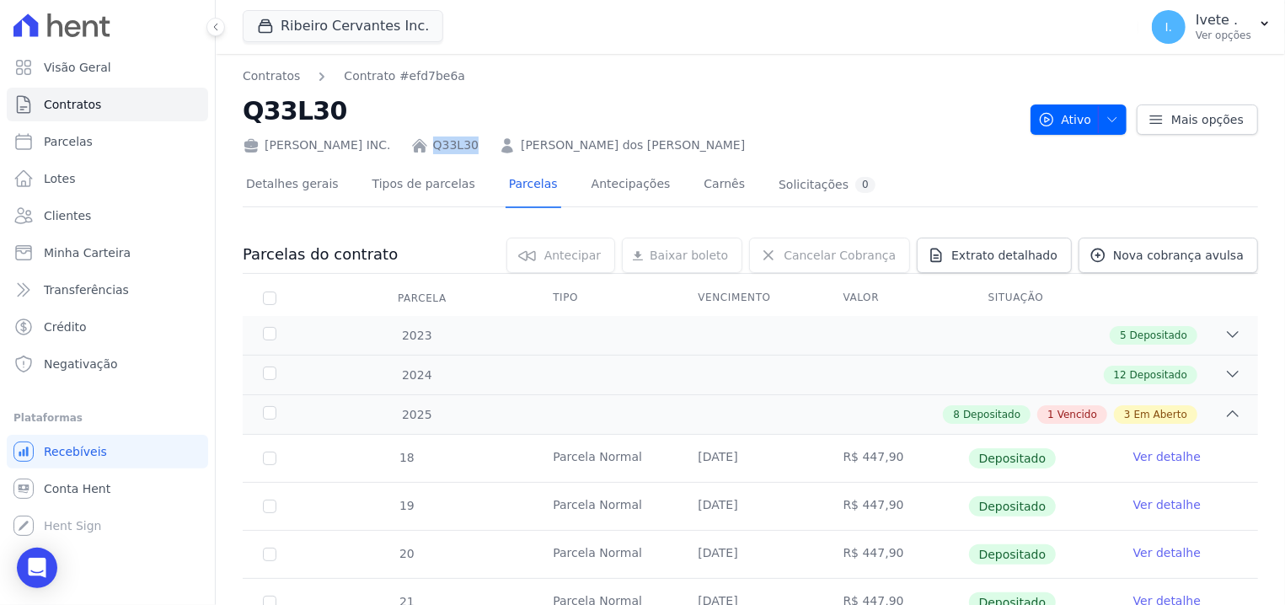
drag, startPoint x: 421, startPoint y: 135, endPoint x: 469, endPoint y: 137, distance: 48.1
click at [469, 137] on div "[PERSON_NAME] INC. Q33L30 [PERSON_NAME] dos [PERSON_NAME]" at bounding box center [630, 142] width 774 height 24
copy link "Q33L30"
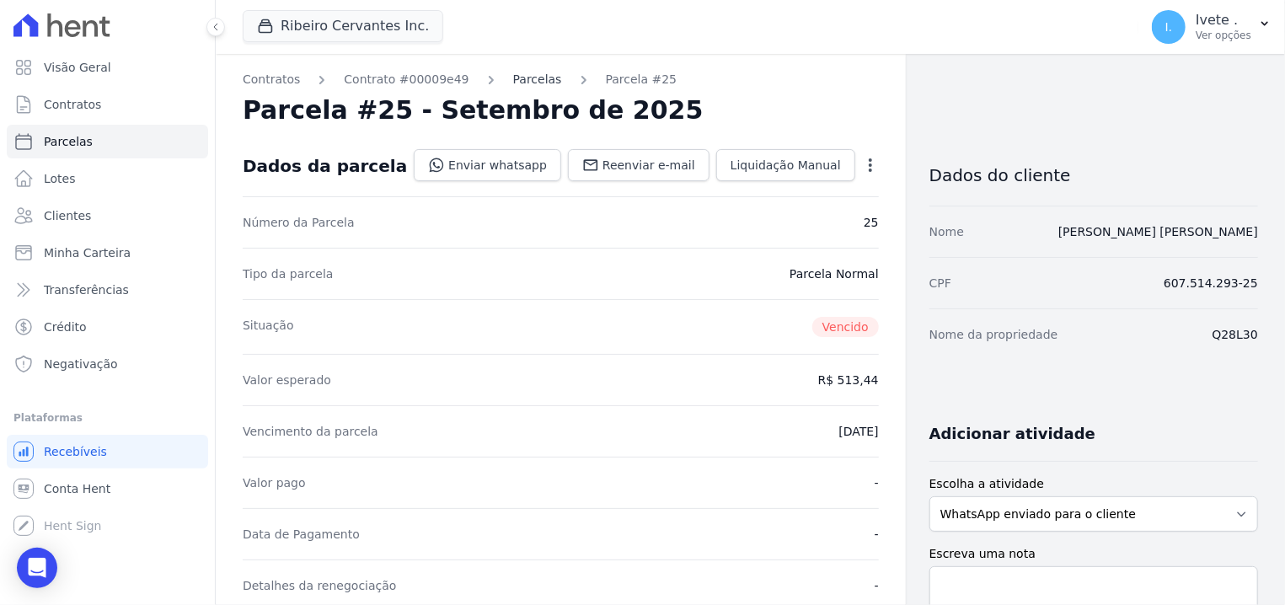
click at [513, 82] on link "Parcelas" at bounding box center [537, 80] width 49 height 18
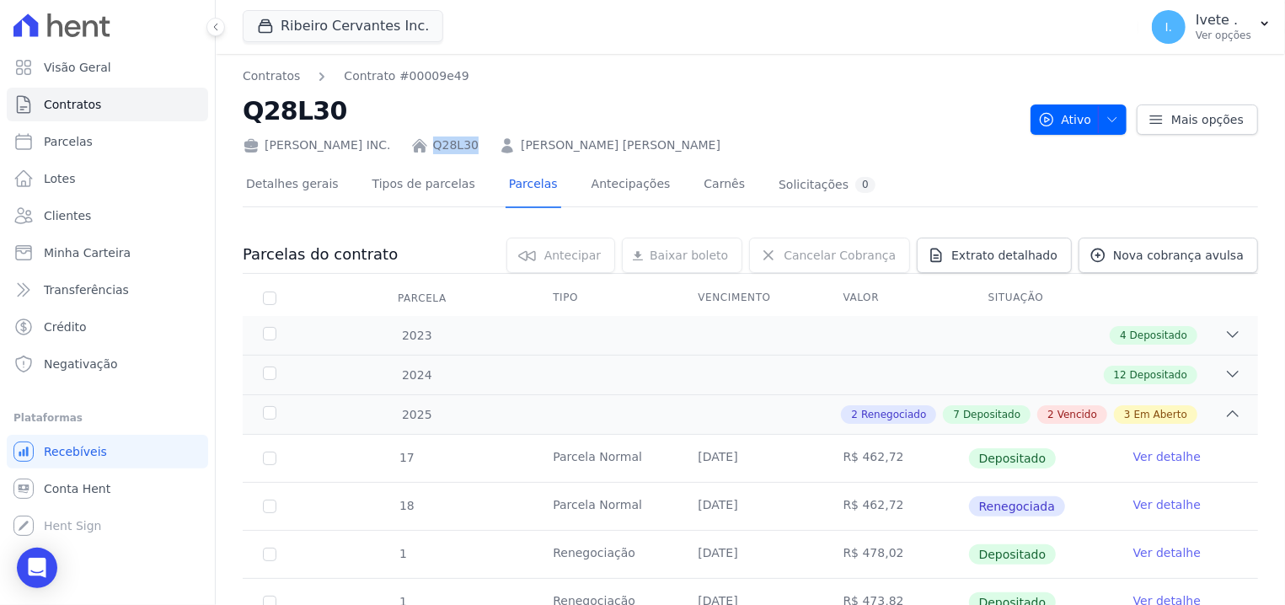
drag, startPoint x: 415, startPoint y: 138, endPoint x: 477, endPoint y: 147, distance: 62.9
click at [477, 147] on div "[PERSON_NAME] INC. Q28L30 [PERSON_NAME] [PERSON_NAME]" at bounding box center [630, 142] width 774 height 24
copy div "Q28L30"
